Goal: Task Accomplishment & Management: Manage account settings

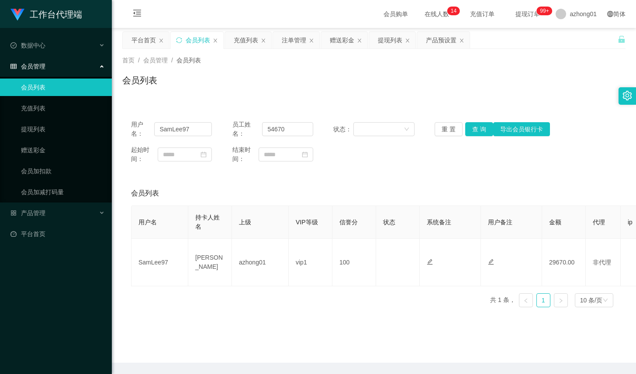
click at [189, 41] on div "会员列表" at bounding box center [198, 40] width 24 height 17
click at [343, 37] on div "赠送彩金" at bounding box center [342, 40] width 24 height 17
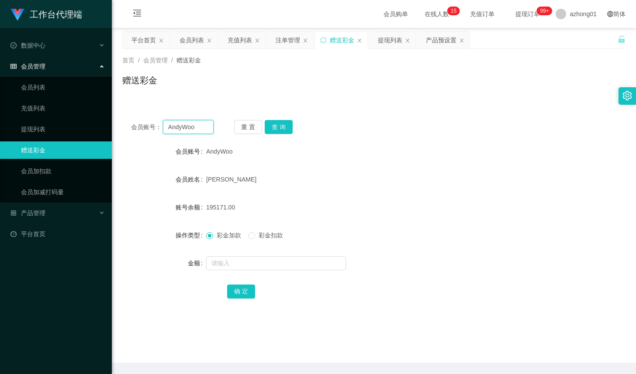
click at [199, 126] on input "AndyWoo" at bounding box center [188, 127] width 51 height 14
paste input "text"
click at [186, 122] on input "text" at bounding box center [188, 127] width 51 height 14
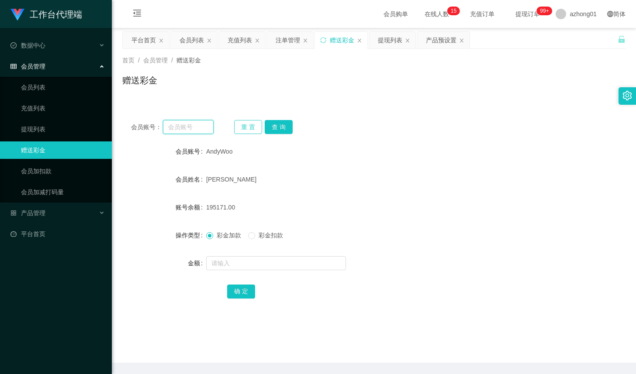
paste input "loo"
type input "loo"
click at [278, 128] on button "查 询" at bounding box center [279, 127] width 28 height 14
click at [276, 129] on button "查 询" at bounding box center [279, 127] width 28 height 14
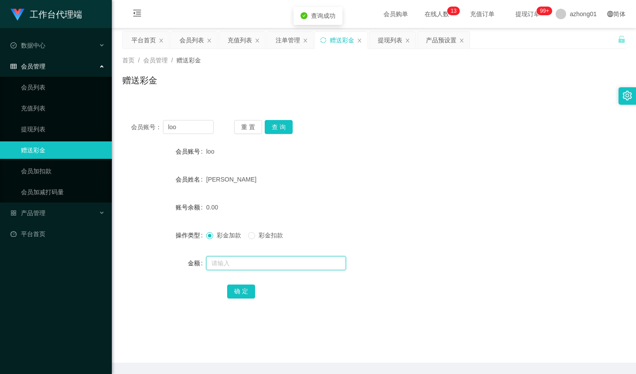
click at [259, 263] on input "text" at bounding box center [276, 263] width 140 height 14
type input "500"
click at [283, 129] on button "查 询" at bounding box center [279, 127] width 28 height 14
click at [227, 257] on input "text" at bounding box center [276, 263] width 140 height 14
type input "500"
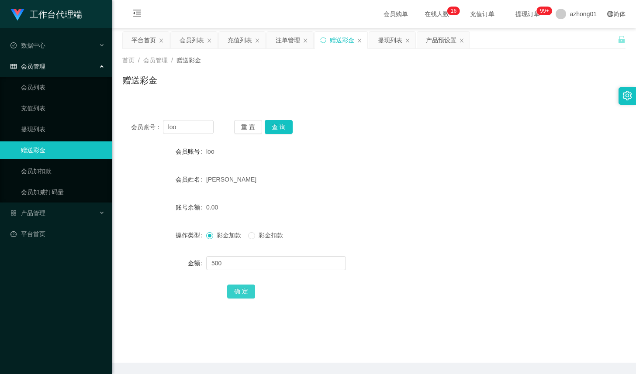
click at [233, 294] on button "确 定" at bounding box center [241, 292] width 28 height 14
click at [453, 39] on div "产品预设置" at bounding box center [441, 40] width 31 height 17
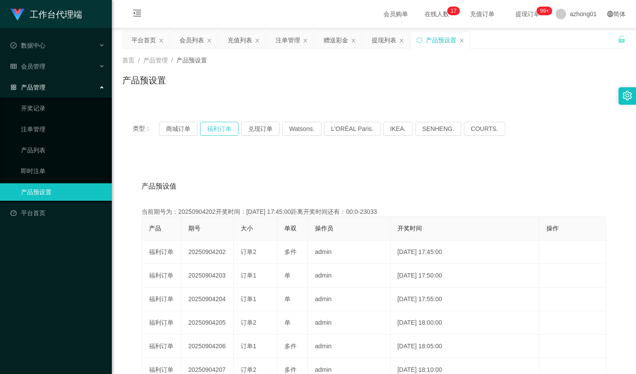
click at [212, 131] on button "福利订单" at bounding box center [219, 129] width 38 height 14
click at [214, 129] on button "福利订单" at bounding box center [219, 129] width 38 height 14
click at [194, 42] on div "会员列表" at bounding box center [192, 40] width 24 height 17
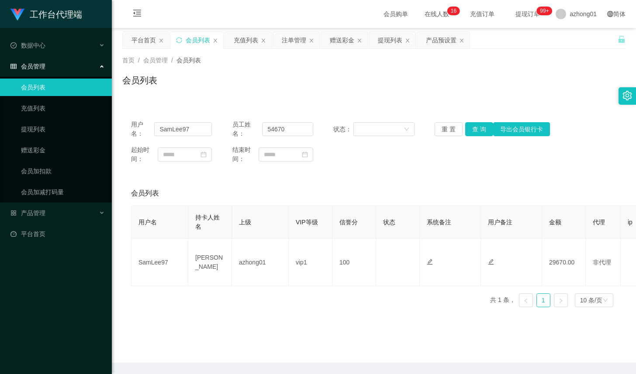
click at [391, 139] on div "用户名： SamLee97 员工姓名： 54670 状态： 重 置 查 询 导出会员银行卡 起始时间： 结束时间：" at bounding box center [373, 141] width 503 height 61
click at [192, 128] on input "SamLee97" at bounding box center [183, 129] width 58 height 14
paste input "loo"
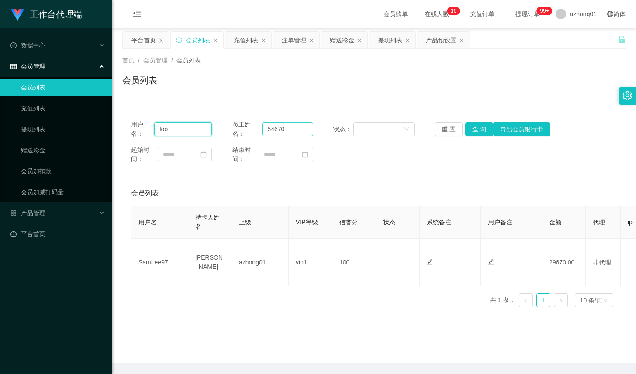
type input "loo"
click at [307, 132] on input "54670" at bounding box center [287, 129] width 51 height 14
click at [473, 126] on button "查 询" at bounding box center [479, 129] width 28 height 14
